Goal: Task Accomplishment & Management: Use online tool/utility

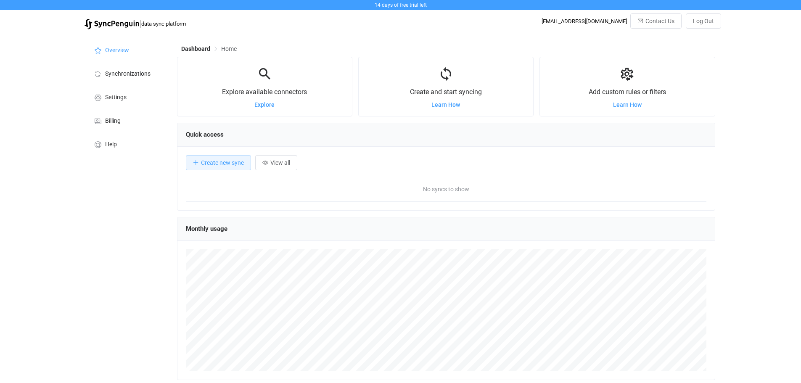
scroll to position [163, 538]
click at [111, 221] on div "Overview Synchronizations Settings Billing Help" at bounding box center [126, 244] width 92 height 420
click at [116, 103] on li "Settings" at bounding box center [126, 97] width 84 height 24
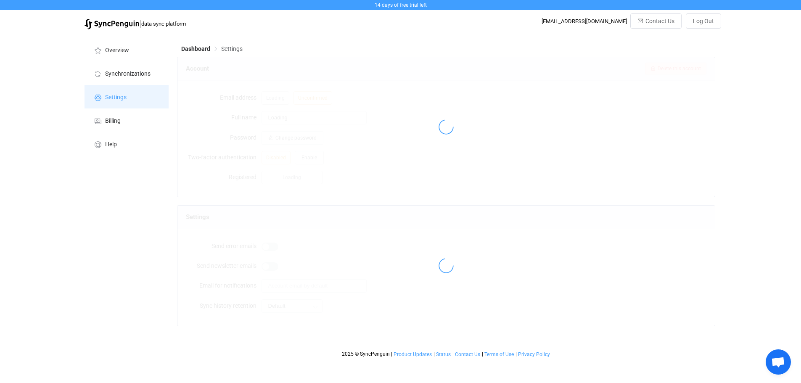
type input "[PERSON_NAME]"
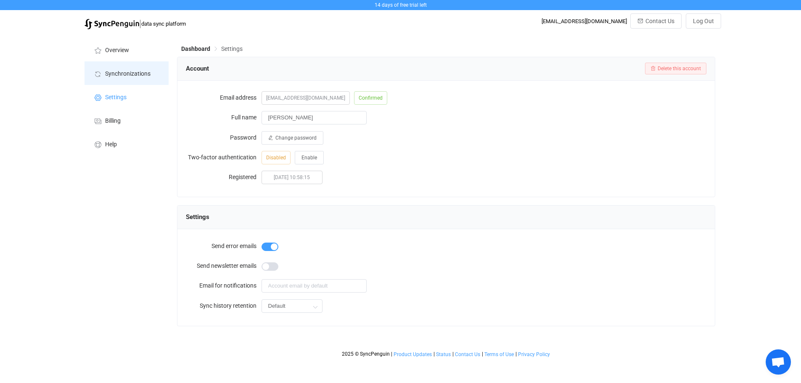
click at [121, 76] on span "Synchronizations" at bounding box center [127, 74] width 45 height 7
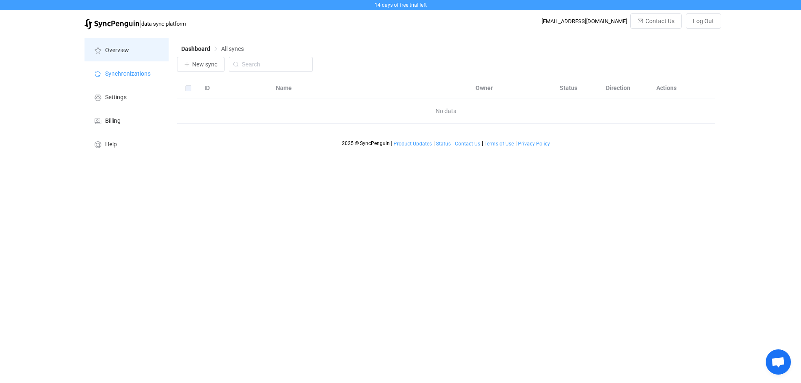
click at [116, 47] on span "Overview" at bounding box center [117, 50] width 24 height 7
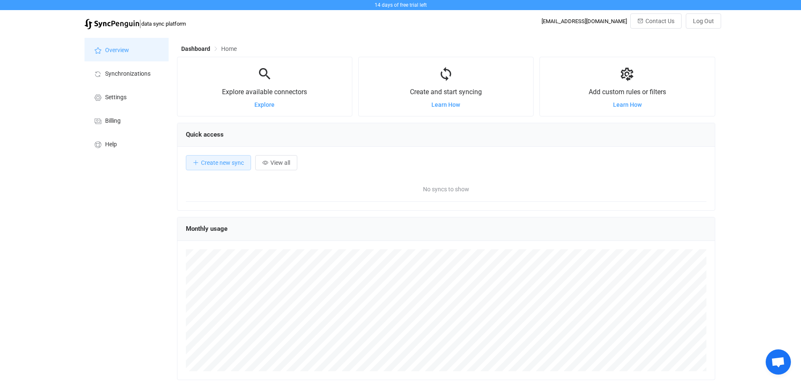
scroll to position [163, 538]
click at [222, 161] on span "Create new sync" at bounding box center [222, 162] width 43 height 7
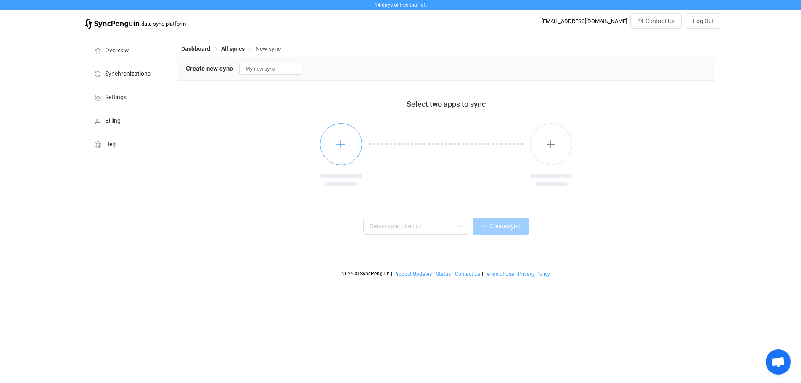
click at [335, 144] on button "button" at bounding box center [341, 144] width 42 height 42
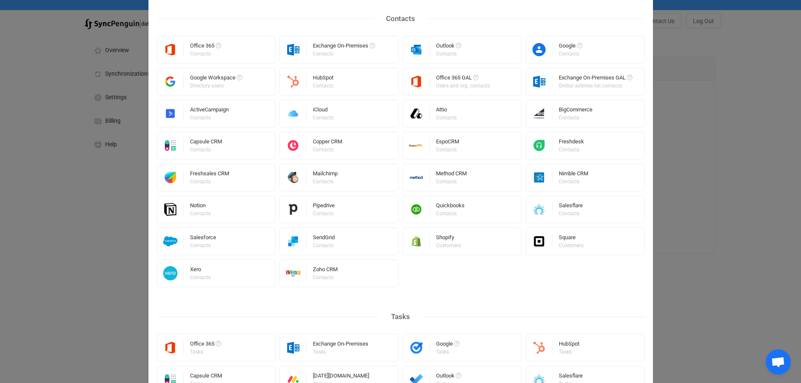
scroll to position [126, 0]
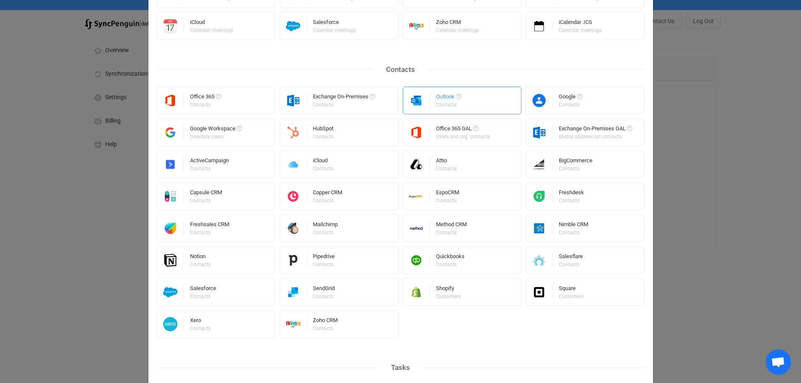
click at [428, 104] on div "Outlook Contacts" at bounding box center [462, 101] width 119 height 28
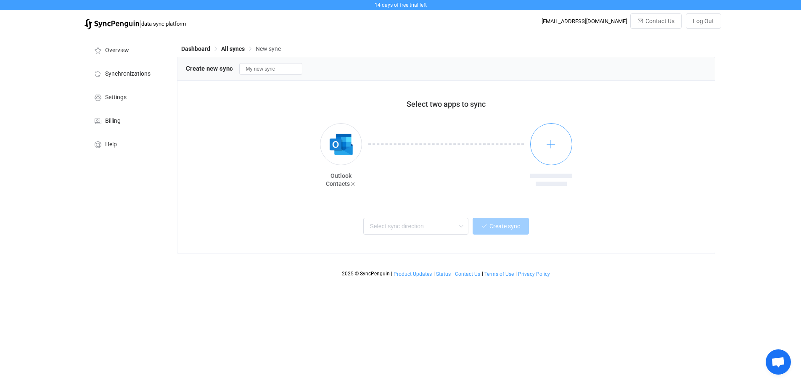
click at [550, 144] on icon "button" at bounding box center [551, 144] width 11 height 11
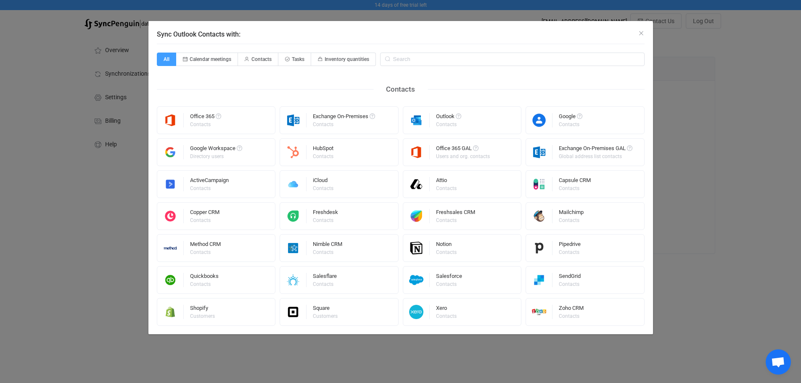
click at [768, 202] on div "Sync Outlook Contacts with: All Calendar meetings Contacts Tasks Inventory quan…" at bounding box center [400, 191] width 801 height 383
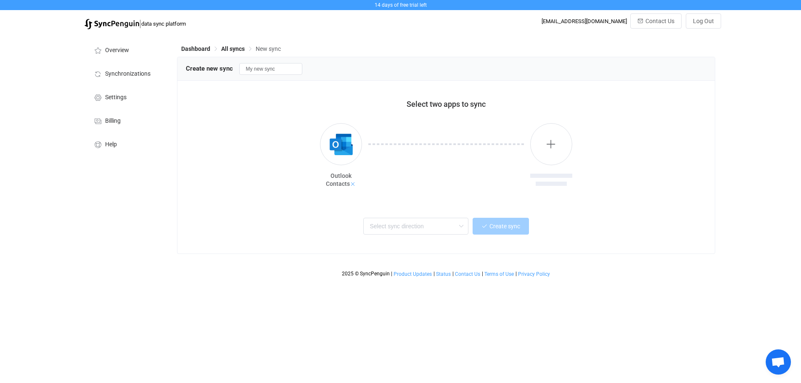
click at [354, 184] on icon at bounding box center [353, 184] width 6 height 6
click at [339, 149] on icon "button" at bounding box center [340, 144] width 11 height 11
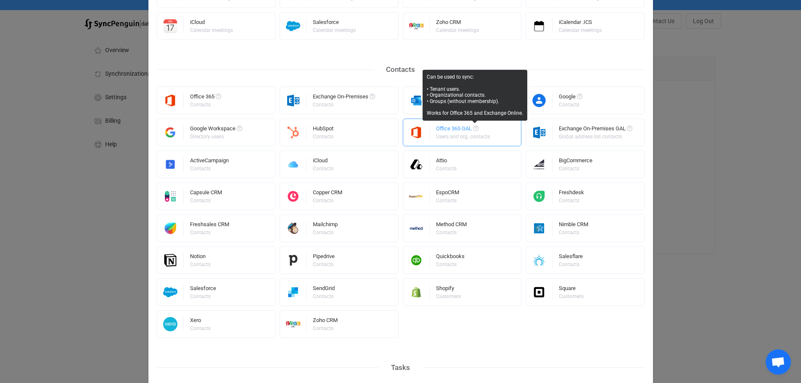
click at [475, 128] on span "Select a connector" at bounding box center [475, 128] width 5 height 5
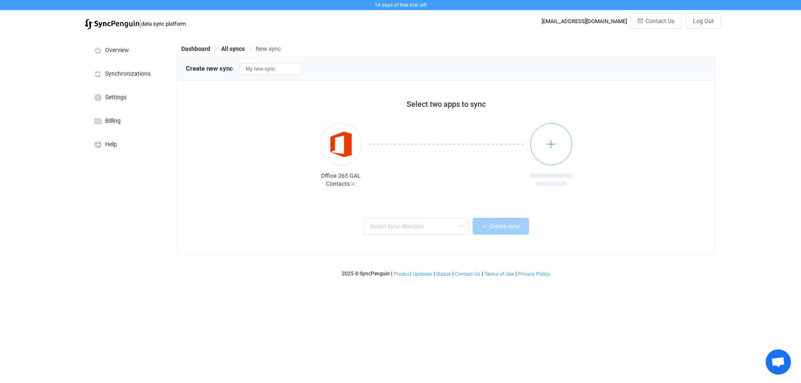
click at [546, 147] on icon "button" at bounding box center [551, 144] width 11 height 11
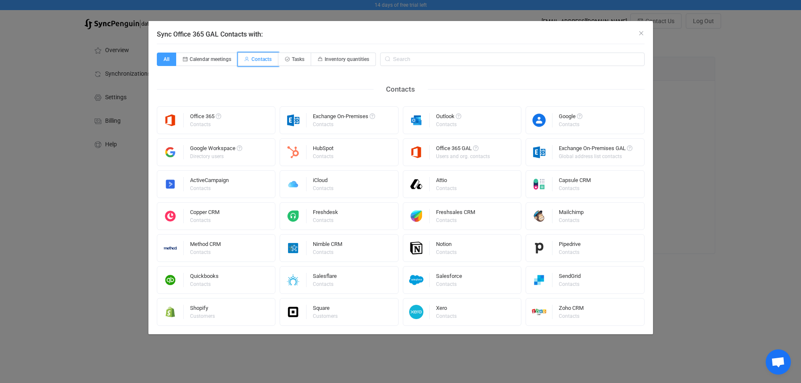
click at [272, 62] on span "Contacts" at bounding box center [261, 59] width 20 height 6
click at [246, 59] on input "Contacts" at bounding box center [242, 56] width 5 height 5
radio input "true"
radio input "false"
click at [639, 32] on icon "Close" at bounding box center [641, 33] width 7 height 7
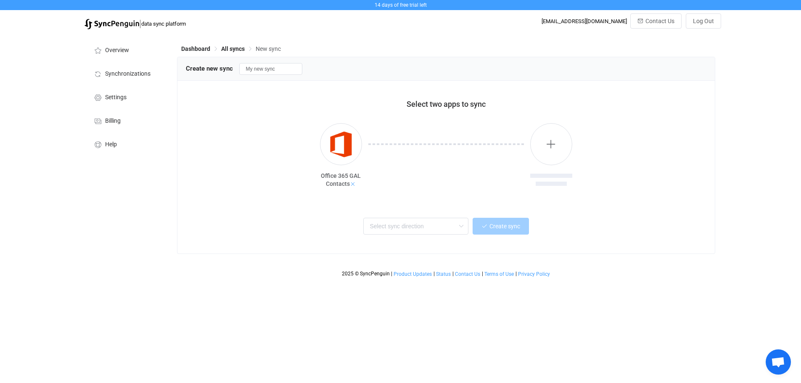
click at [354, 187] on div "Office 365 GAL Contacts" at bounding box center [341, 180] width 42 height 16
click at [354, 187] on icon at bounding box center [353, 184] width 6 height 6
click at [422, 224] on input "text" at bounding box center [415, 226] width 105 height 17
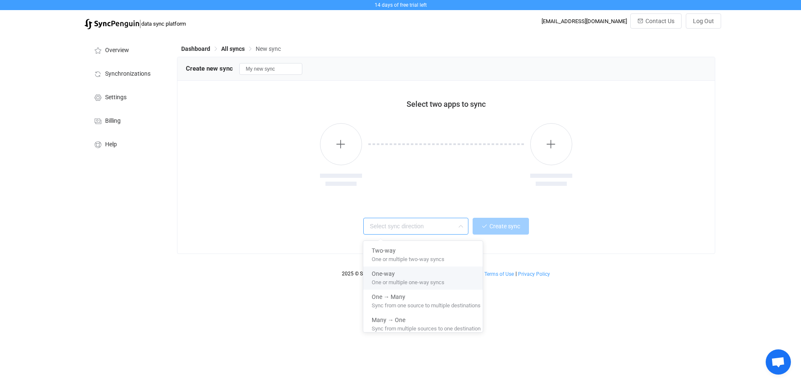
click at [427, 274] on div "One-way" at bounding box center [426, 272] width 109 height 11
type input "One-way"
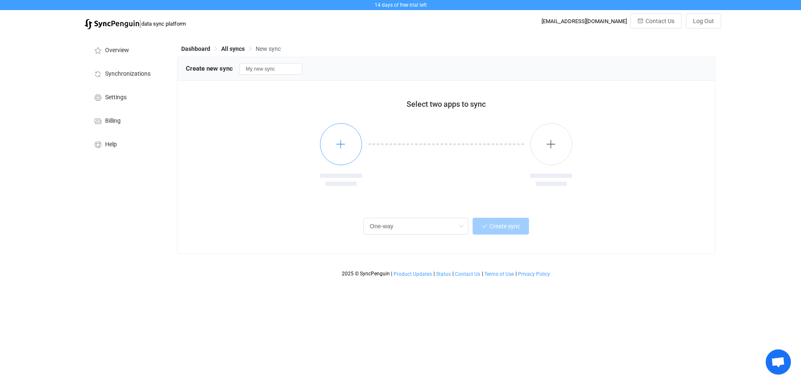
click at [338, 138] on button "button" at bounding box center [341, 144] width 42 height 42
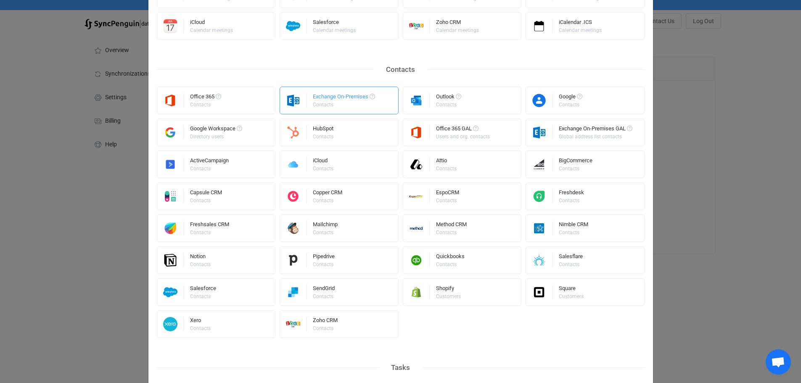
click at [342, 105] on div "Contacts" at bounding box center [343, 104] width 61 height 5
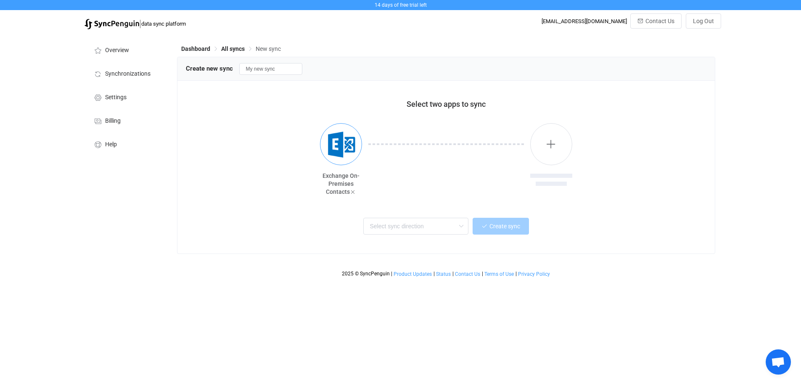
click at [338, 146] on img "button" at bounding box center [341, 145] width 32 height 32
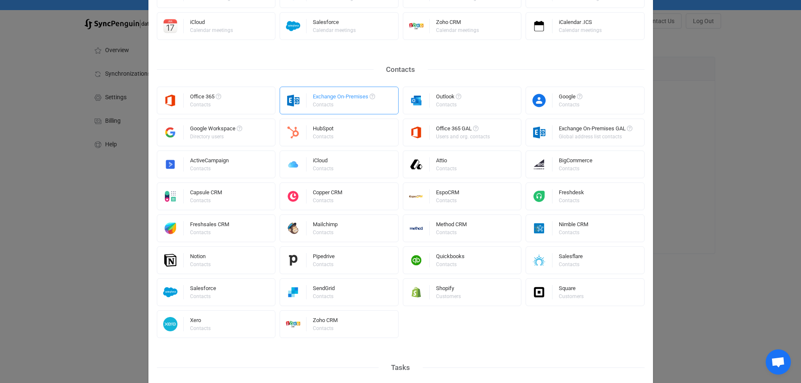
click at [338, 103] on div "Contacts" at bounding box center [343, 104] width 61 height 5
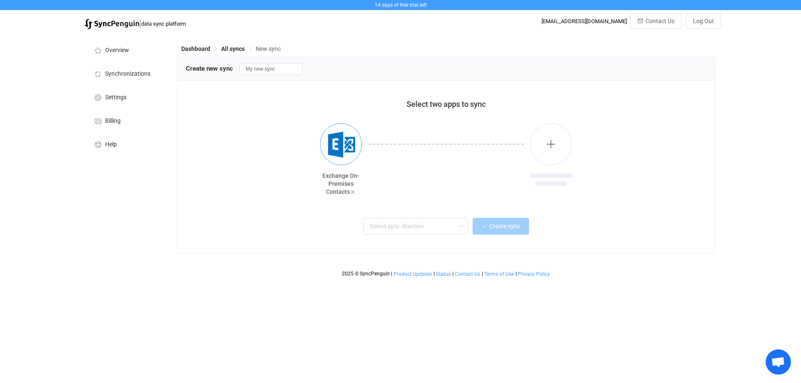
click at [344, 143] on img "button" at bounding box center [341, 145] width 32 height 32
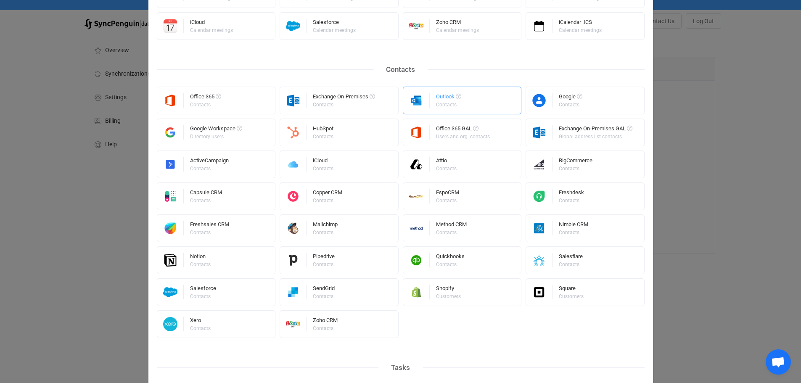
click at [441, 103] on div "Contacts" at bounding box center [448, 104] width 24 height 5
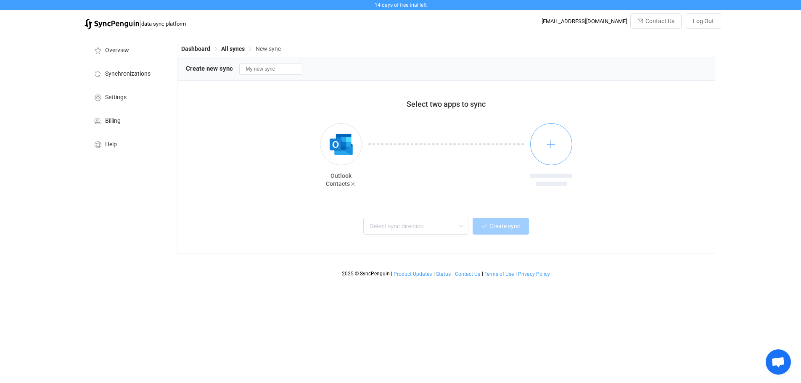
click at [549, 142] on icon "button" at bounding box center [551, 144] width 11 height 11
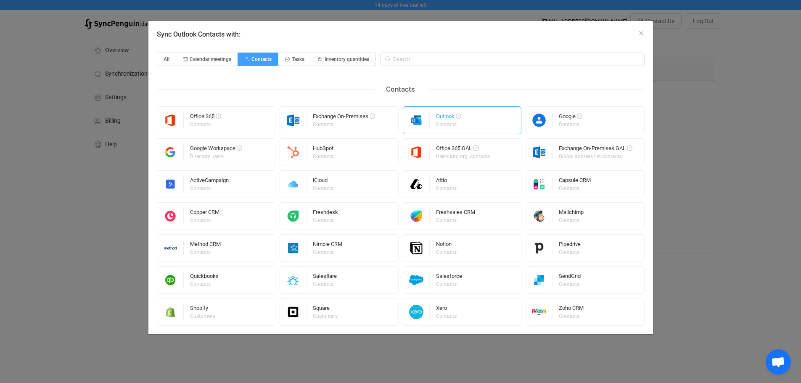
click at [449, 124] on div "Contacts" at bounding box center [448, 124] width 24 height 5
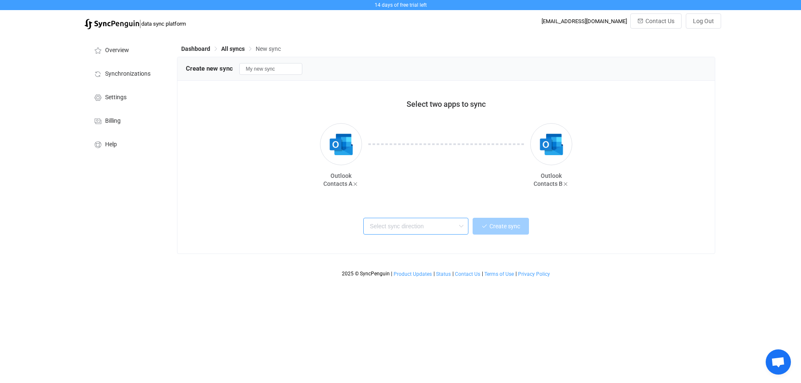
click at [417, 226] on input "text" at bounding box center [415, 226] width 105 height 17
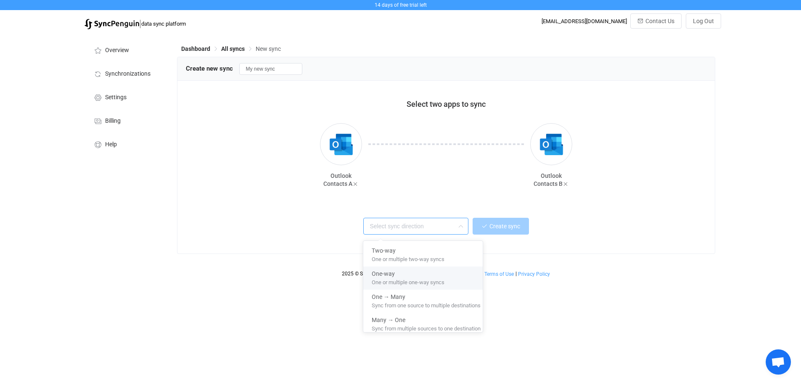
click at [389, 280] on span "One or multiple one-way syncs" at bounding box center [408, 280] width 73 height 9
type input "One-way"
